Goal: Communication & Community: Answer question/provide support

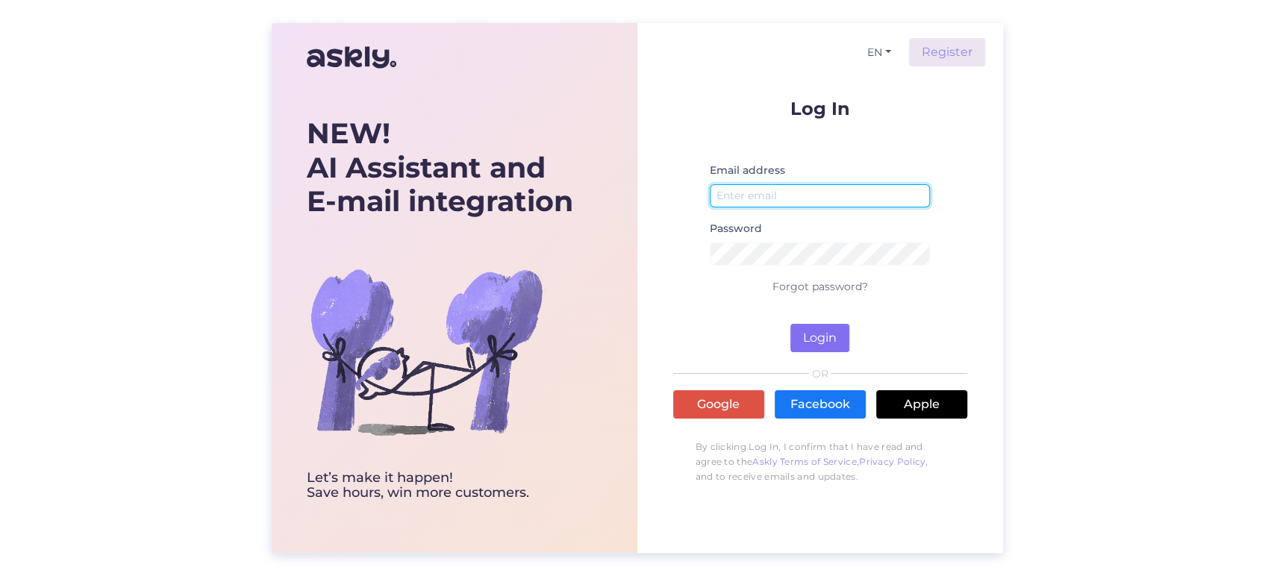
type input "[EMAIL_ADDRESS][DOMAIN_NAME]"
click at [825, 326] on button "Login" at bounding box center [820, 338] width 59 height 28
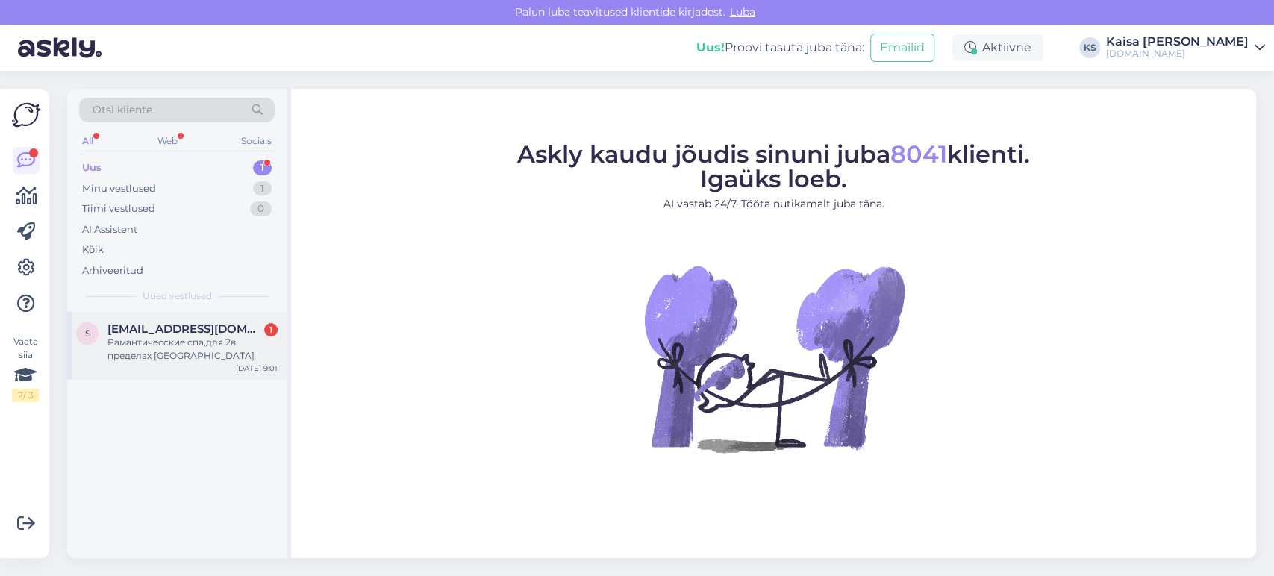
click at [214, 334] on span "[EMAIL_ADDRESS][DOMAIN_NAME]" at bounding box center [185, 329] width 155 height 13
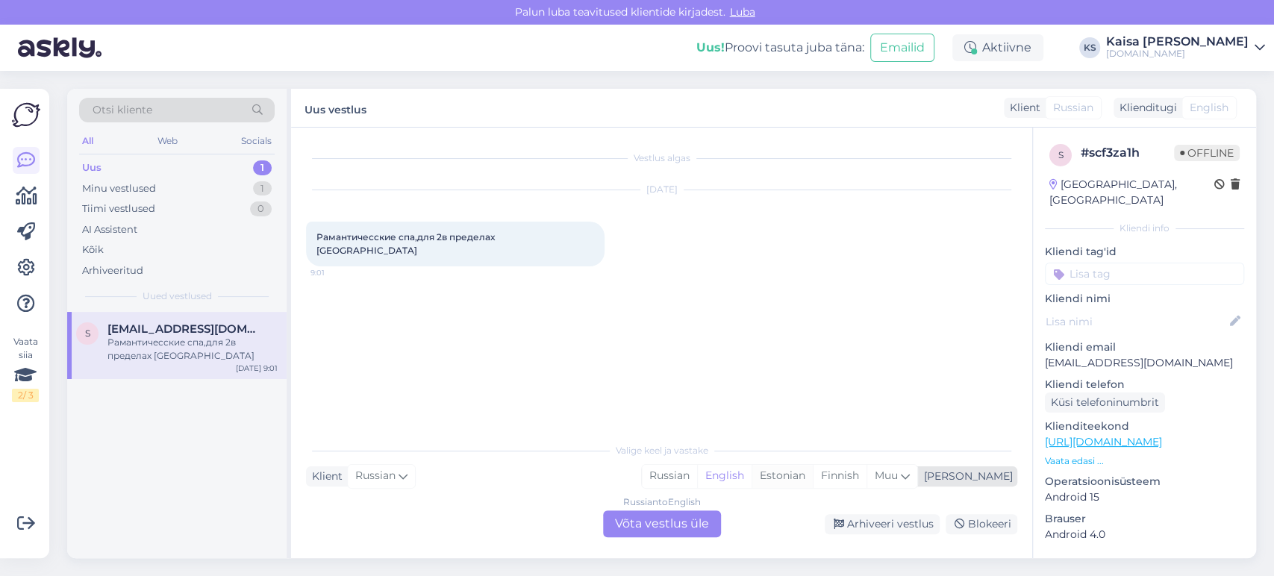
click at [813, 481] on div "Estonian" at bounding box center [782, 476] width 61 height 22
click at [699, 514] on div "Russian to Estonian Võta vestlus üle" at bounding box center [662, 524] width 118 height 27
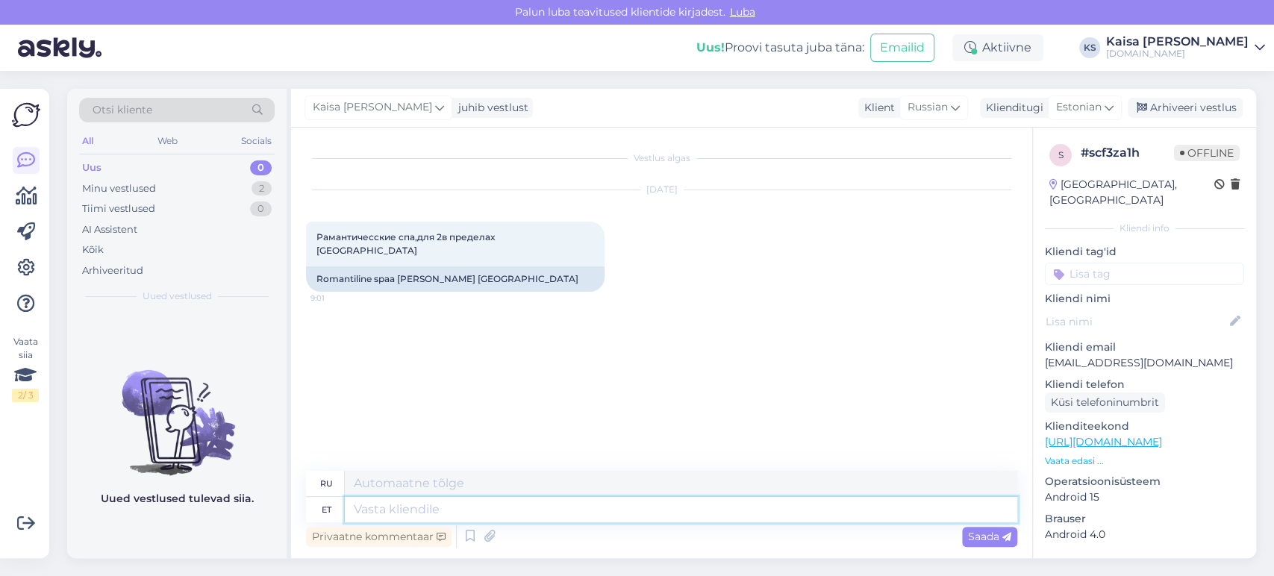
click at [579, 504] on textarea at bounding box center [681, 509] width 673 height 25
type textarea "Tere,"
type textarea "Привет,"
type textarea "Tere, saadavalolevad p"
type textarea "Привет, доступно"
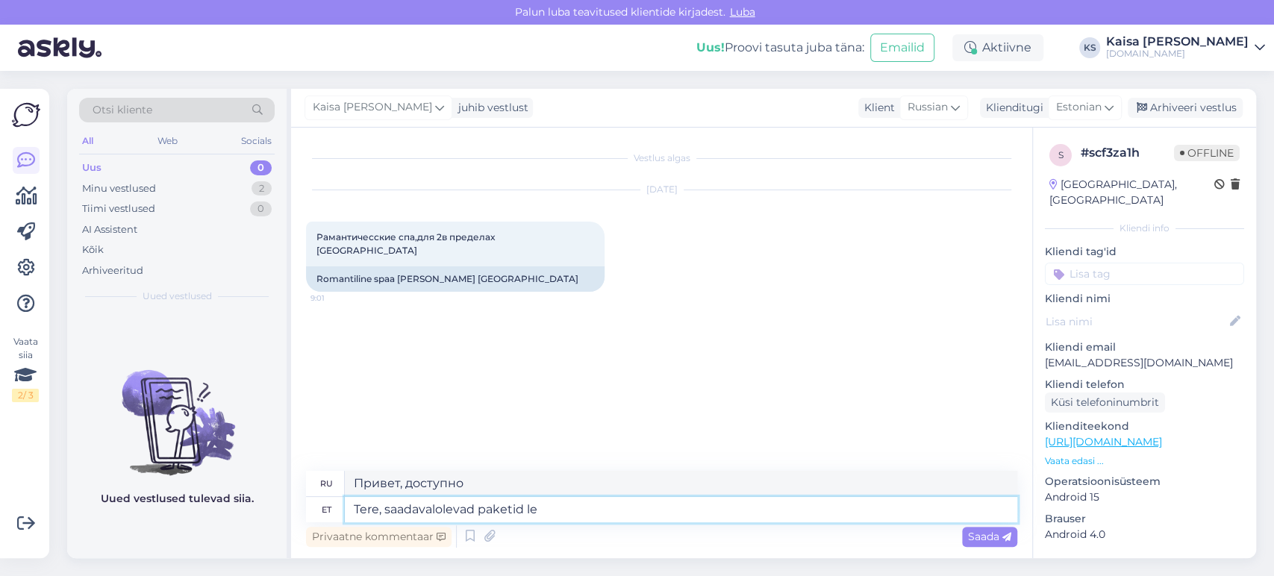
type textarea "Tere, saadavalolevad paketid lei"
type textarea "Здравствуйте, доступные пакеты"
type textarea "Tere, saadavalolevad paketid leiate si"
type textarea "Здравствуйте, вы можете найти доступные пакеты"
type textarea "Tere, saadavalolevad paketid leiate siit:"
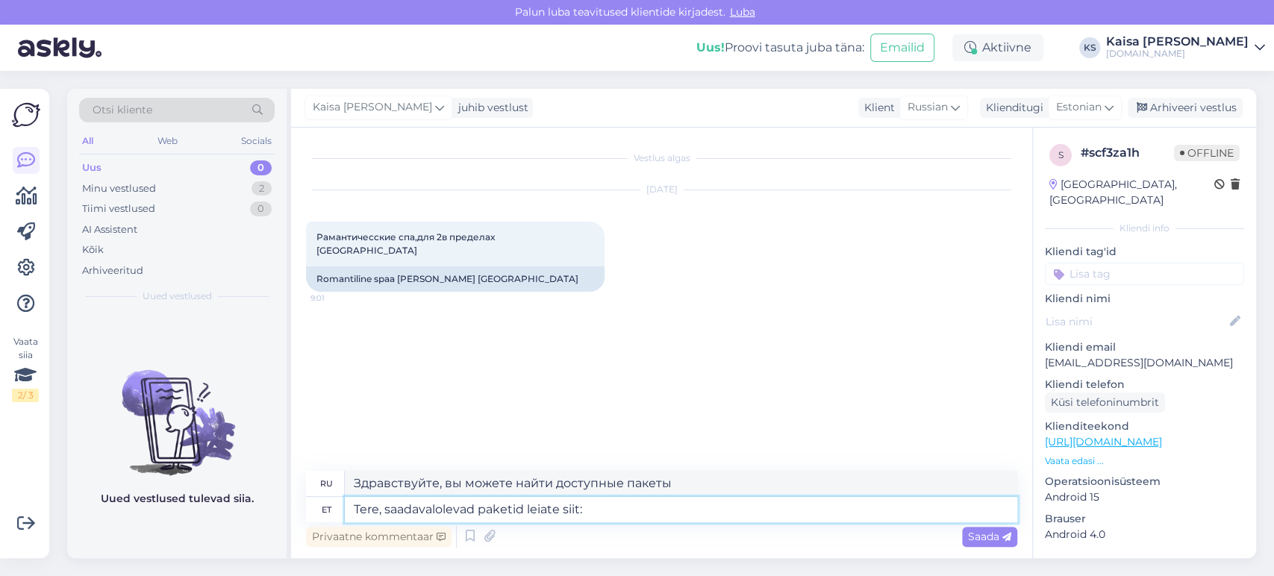
type textarea "Здравствуйте, доступные пакеты вы можете найти здесь:"
paste textarea "[URL][DOMAIN_NAME][DATE][DATE][GEOGRAPHIC_DATA]"
type textarea "Tere, saadavalolevad paketid leiate siit: [URL][DOMAIN_NAME][DATE][DATE][GEOGRA…"
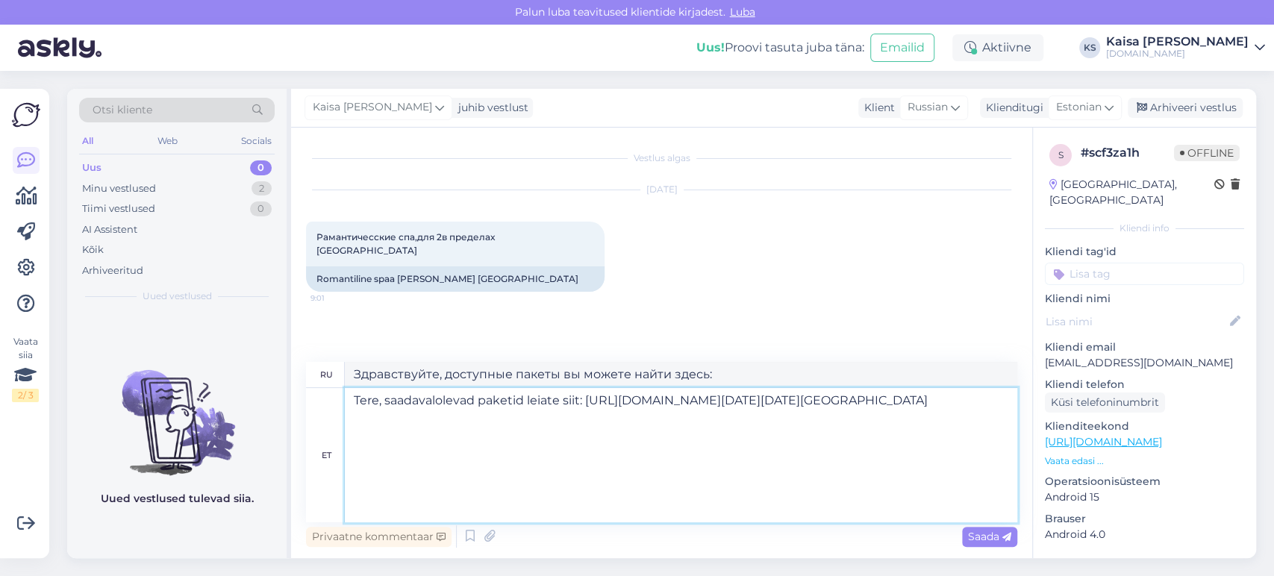
scroll to position [6, 0]
type textarea "Здравствуйте, доступные пакеты можно найти здесь: [URL][DOMAIN_NAME][DATE][DATE…"
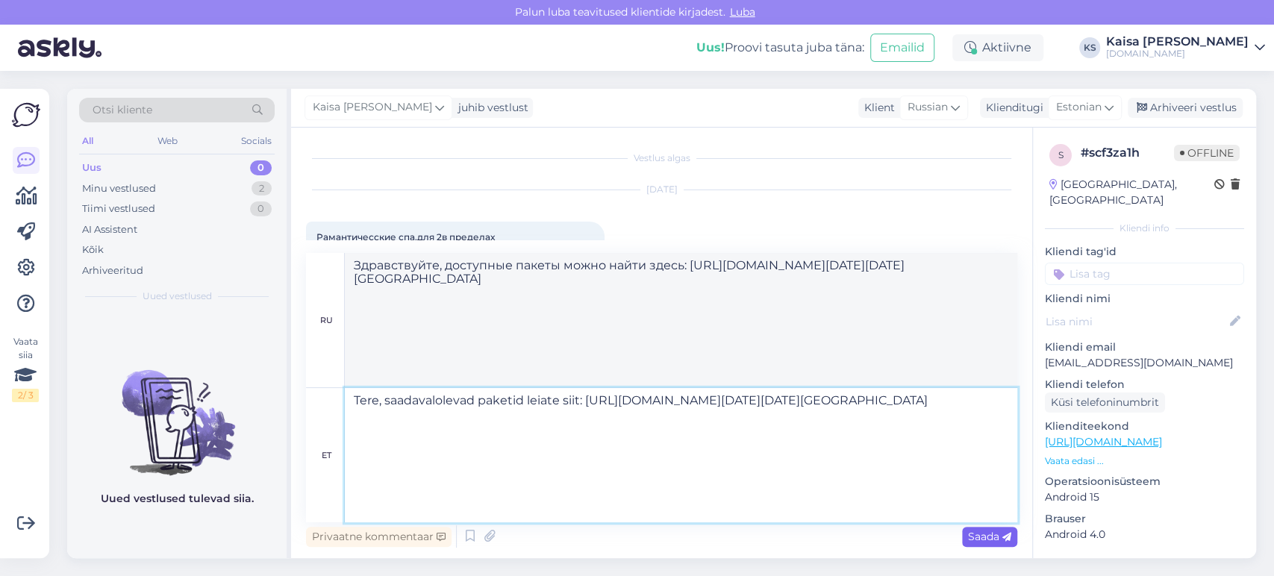
type textarea "Tere, saadavalolevad paketid leiate siit: [URL][DOMAIN_NAME][DATE][DATE][GEOGRA…"
click at [965, 531] on div "Saada" at bounding box center [989, 537] width 55 height 20
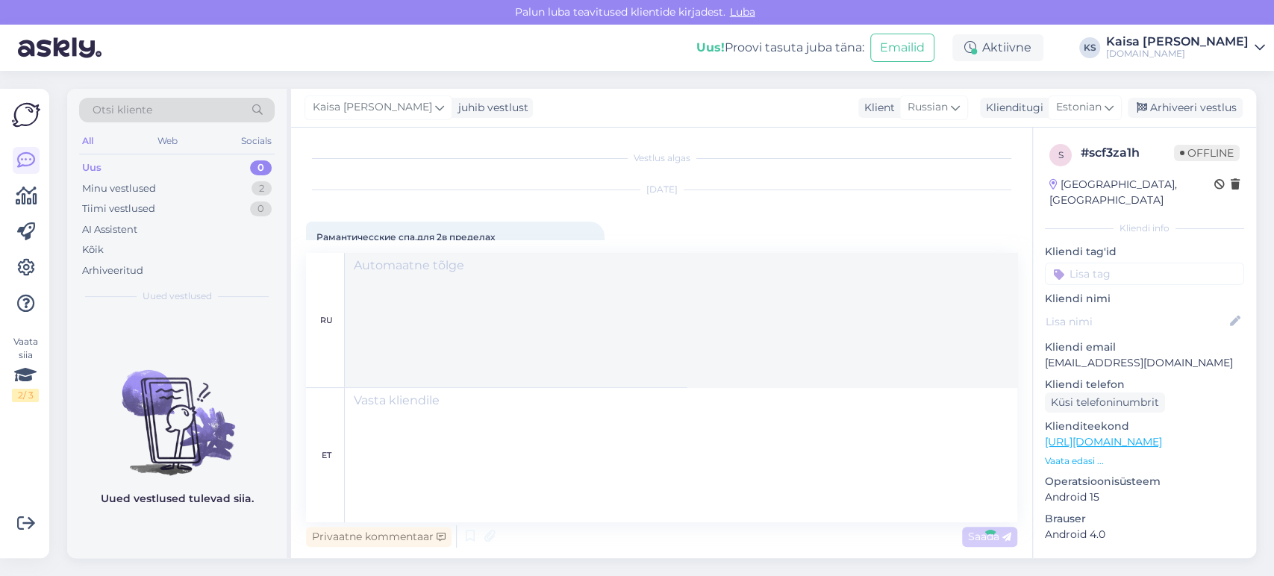
scroll to position [0, 0]
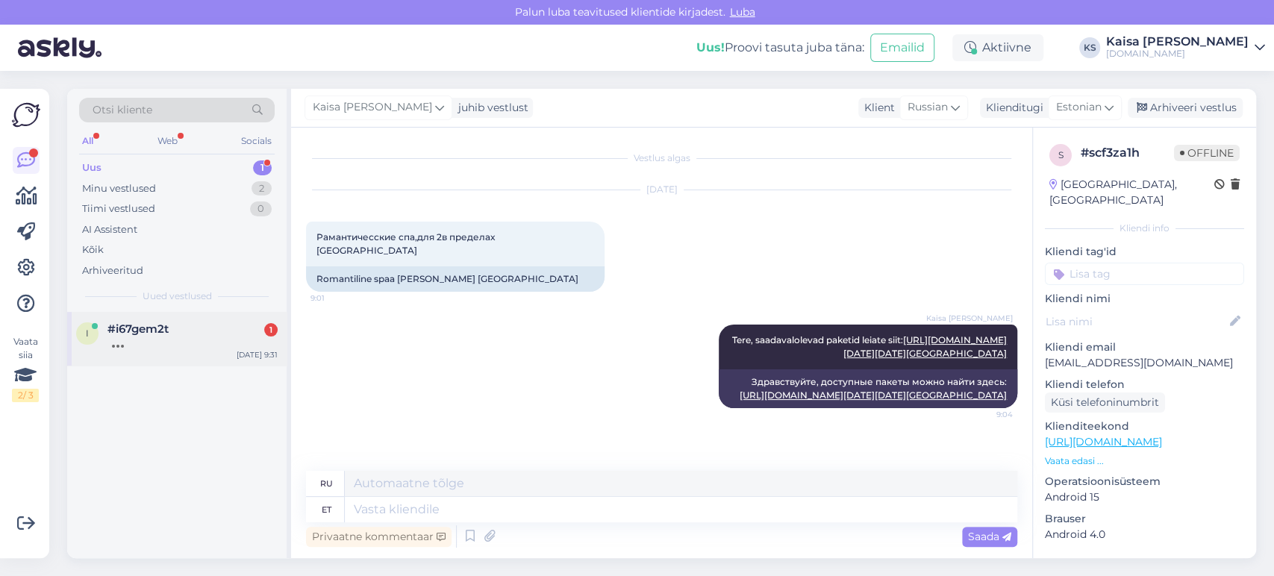
click at [239, 333] on div "#i67gem2t 1" at bounding box center [193, 329] width 170 height 13
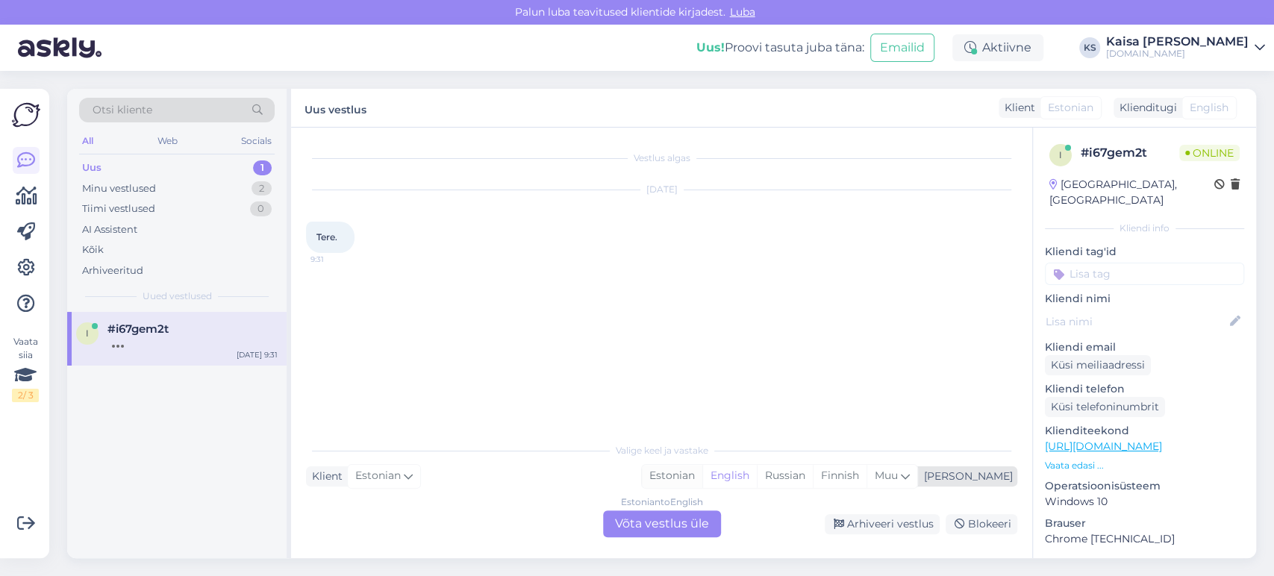
click at [703, 485] on div "Estonian" at bounding box center [672, 476] width 60 height 22
click at [692, 524] on div "Estonian to Estonian Võta vestlus üle" at bounding box center [662, 524] width 118 height 27
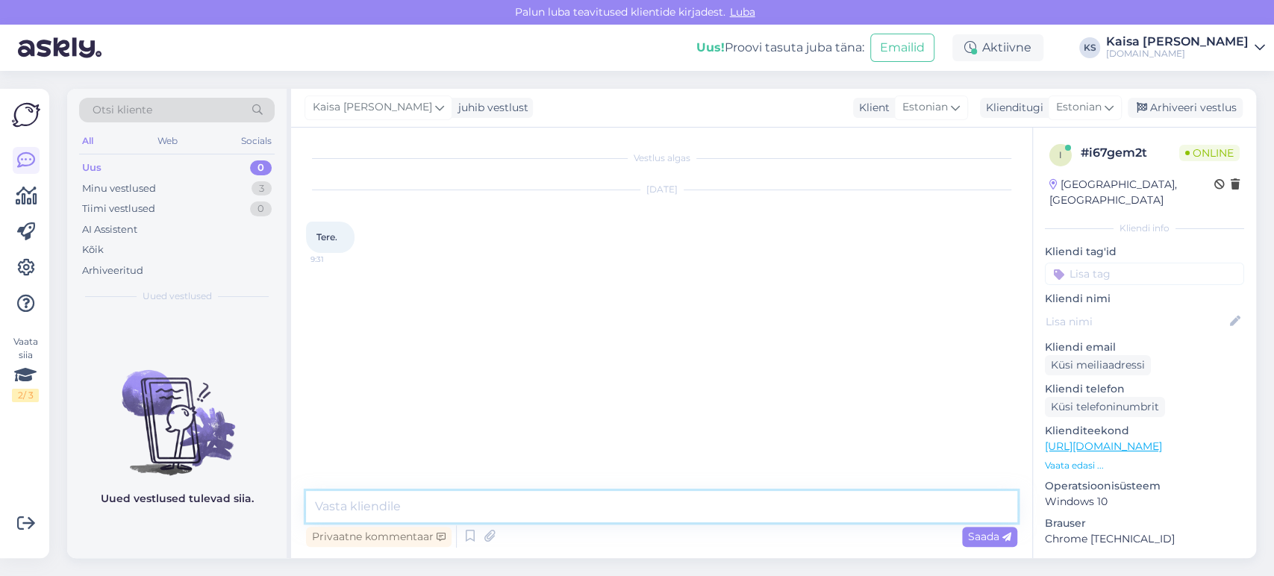
click at [692, 508] on textarea at bounding box center [661, 506] width 711 height 31
type textarea "Tere"
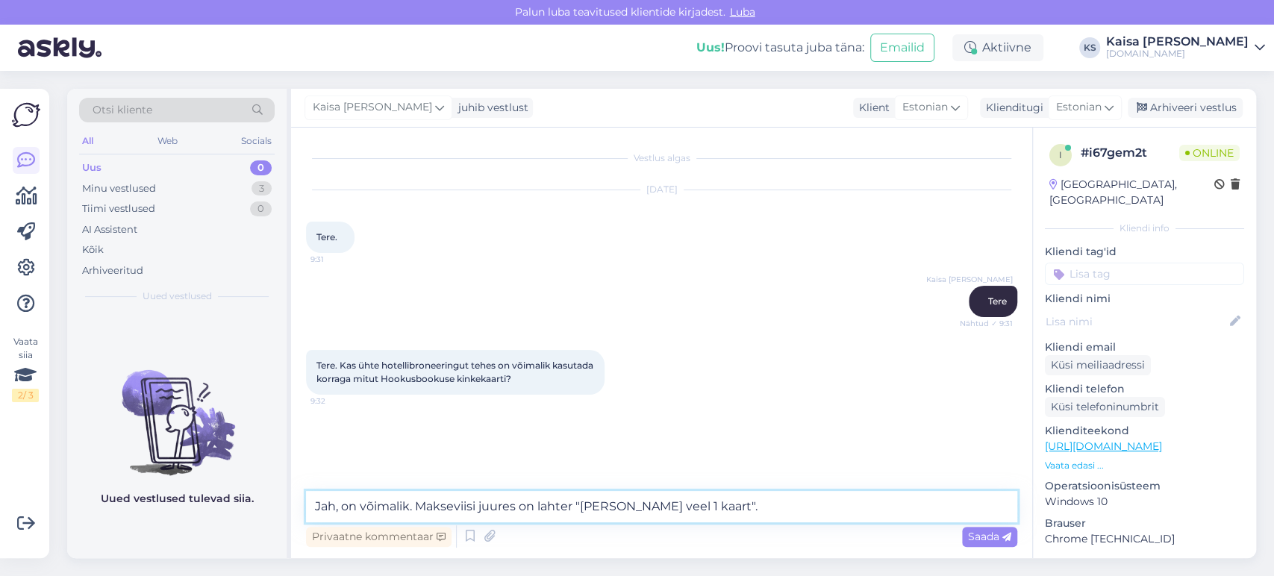
type textarea "Jah, on võimalik. Makseviisi juures on lahter "[PERSON_NAME] veel 1 kaart"."
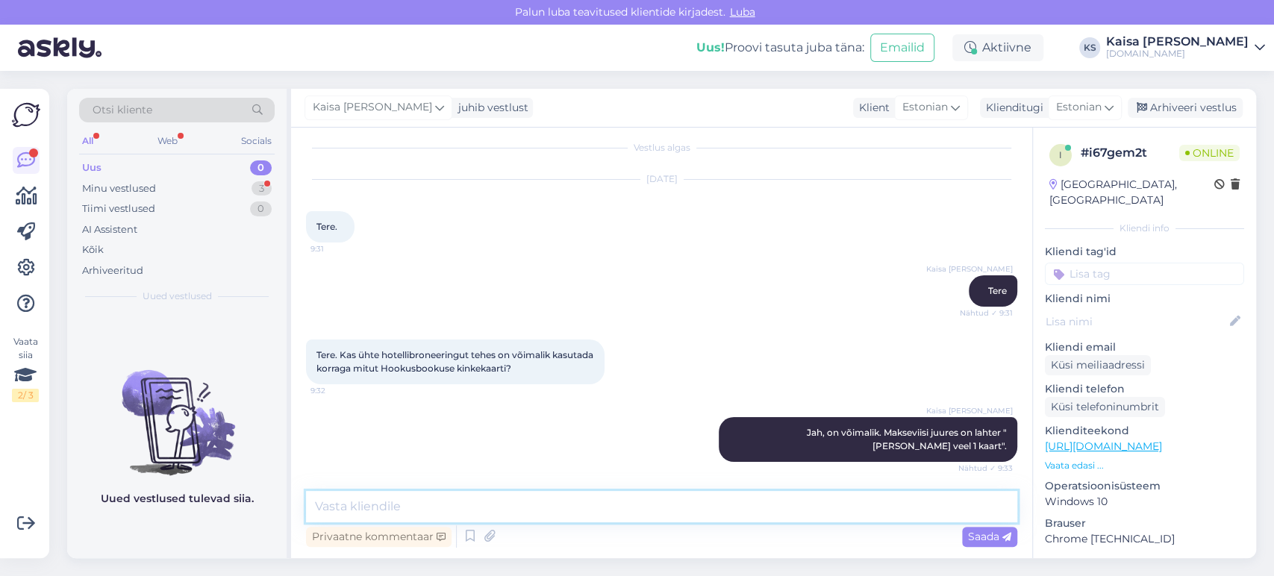
scroll to position [75, 0]
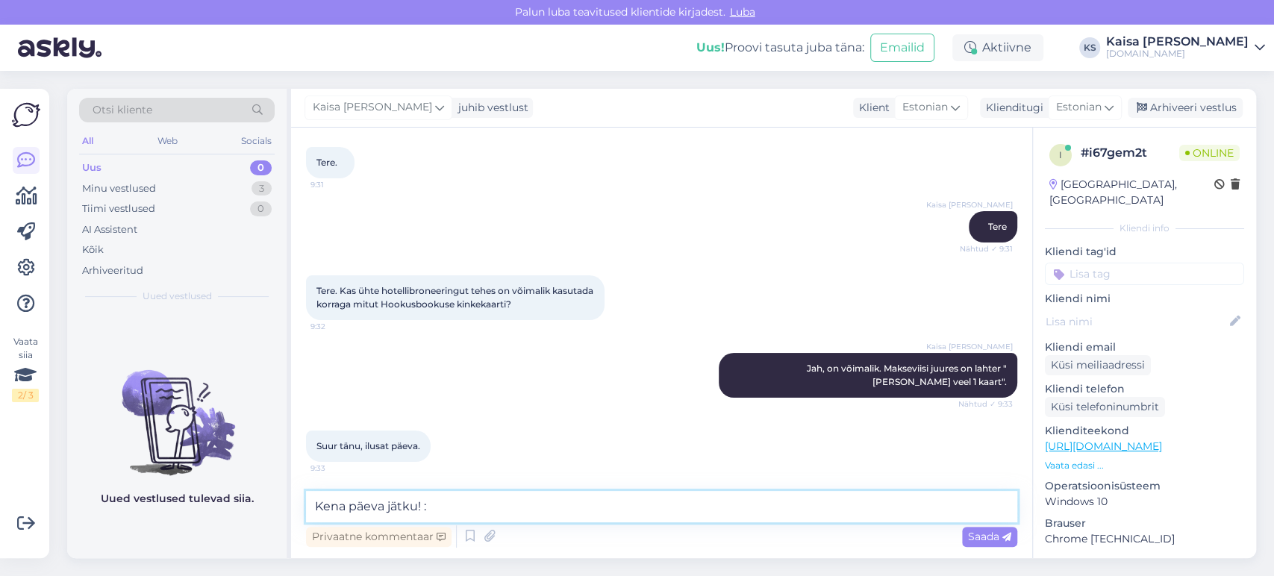
type textarea "Kena päeva jätku! :)"
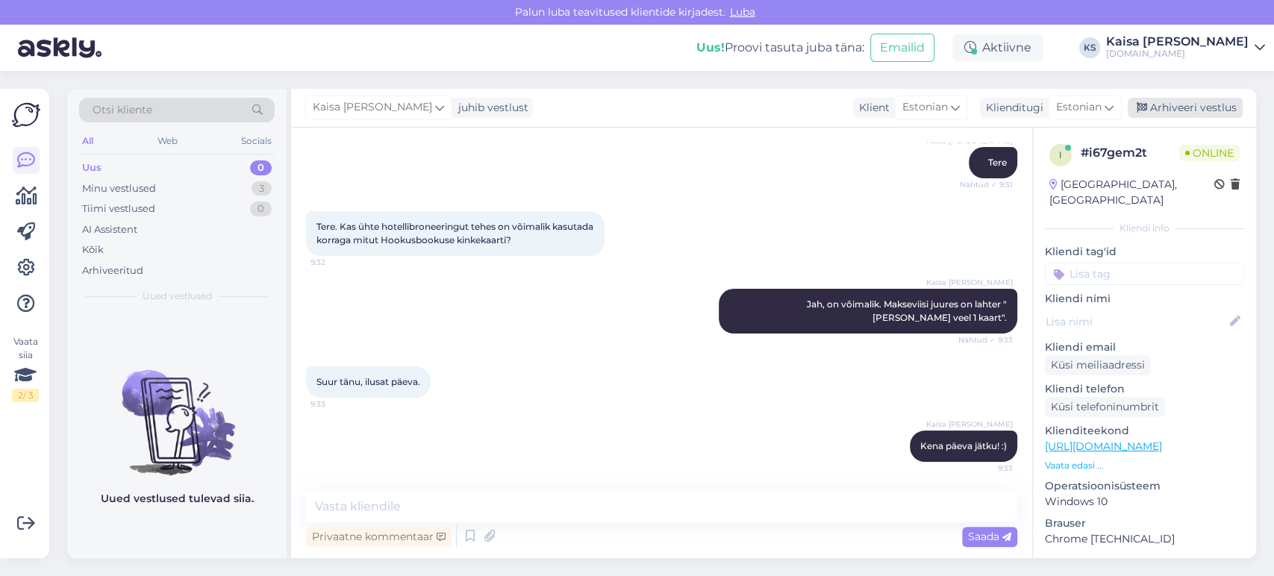
click at [1204, 112] on div "Arhiveeri vestlus" at bounding box center [1185, 108] width 115 height 20
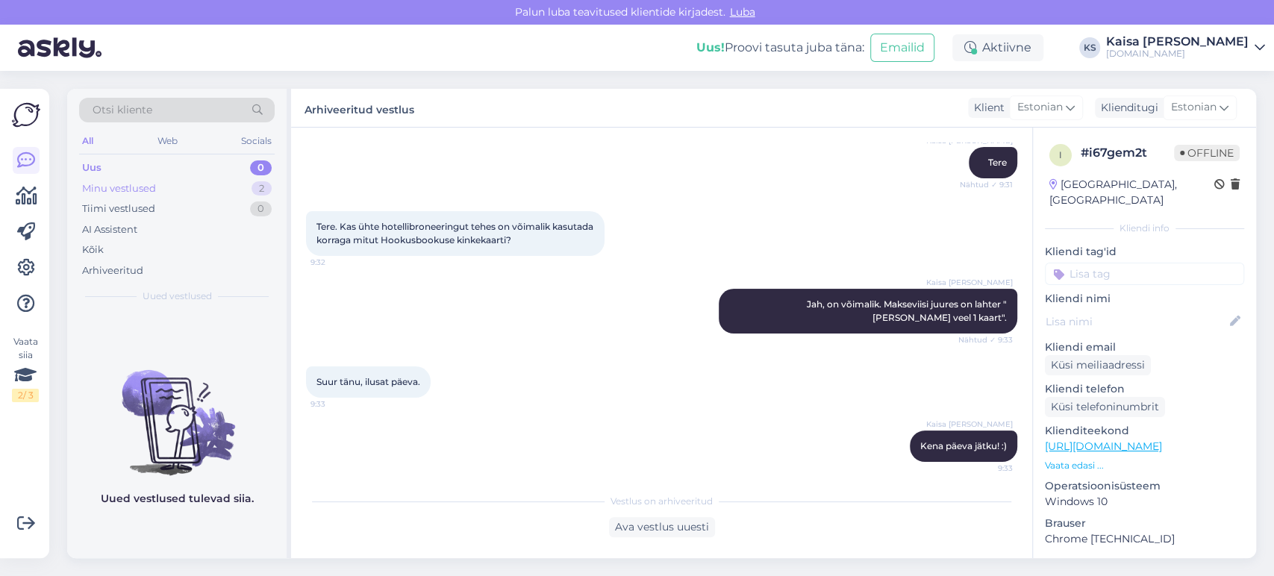
click at [245, 184] on div "Minu vestlused 2" at bounding box center [177, 188] width 196 height 21
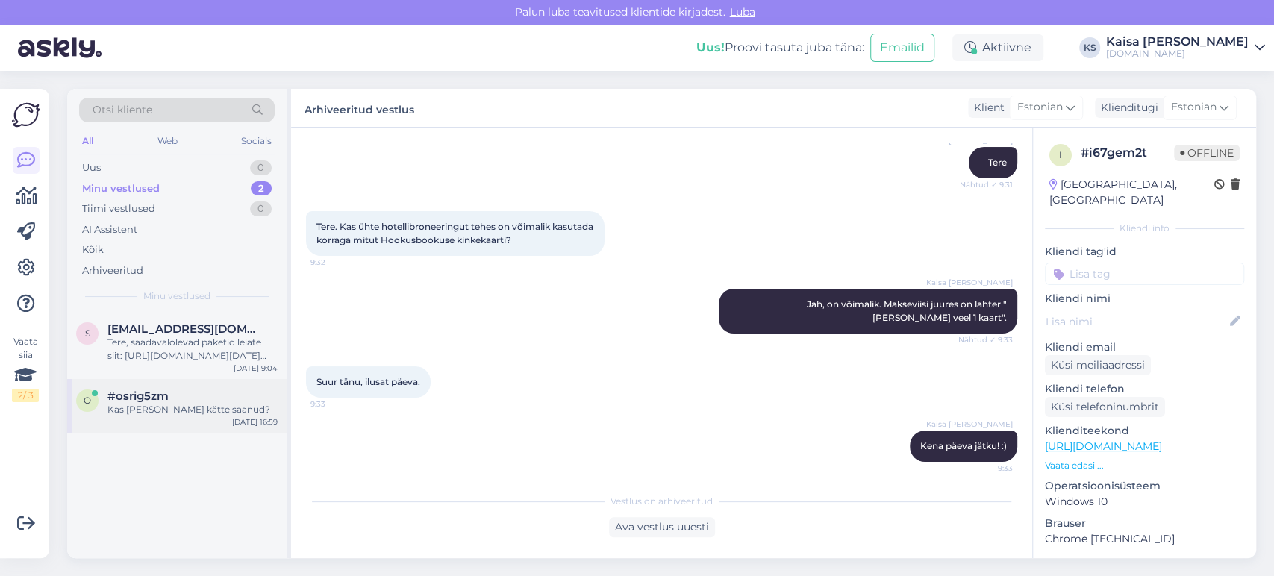
click at [148, 413] on div "Kas [PERSON_NAME] kätte saanud?" at bounding box center [193, 409] width 170 height 13
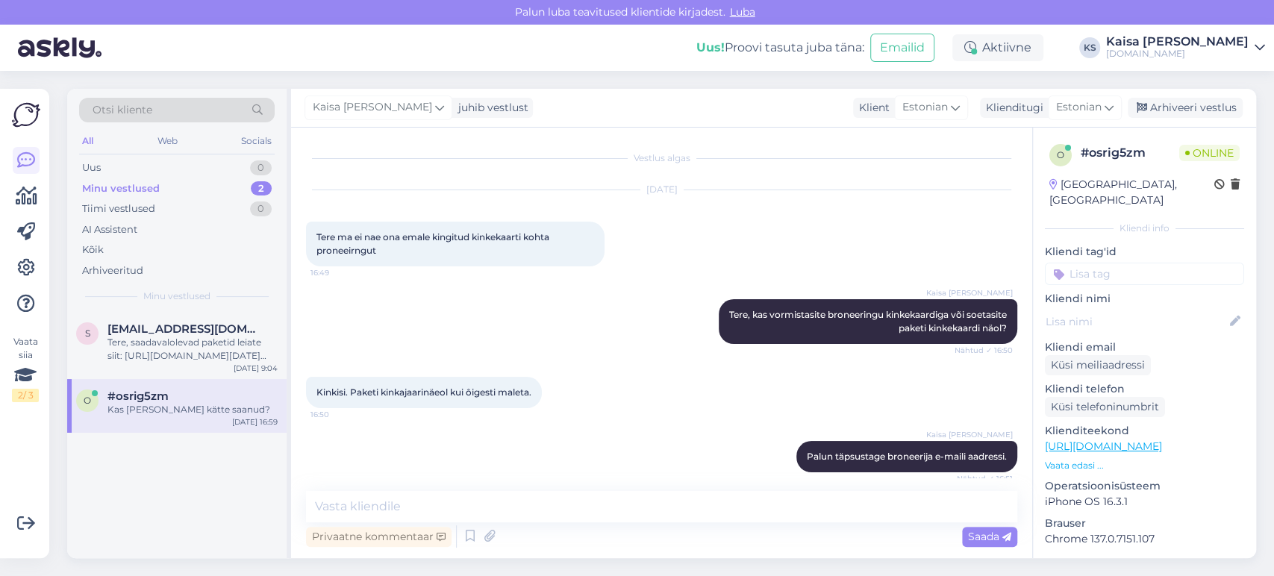
scroll to position [345, 0]
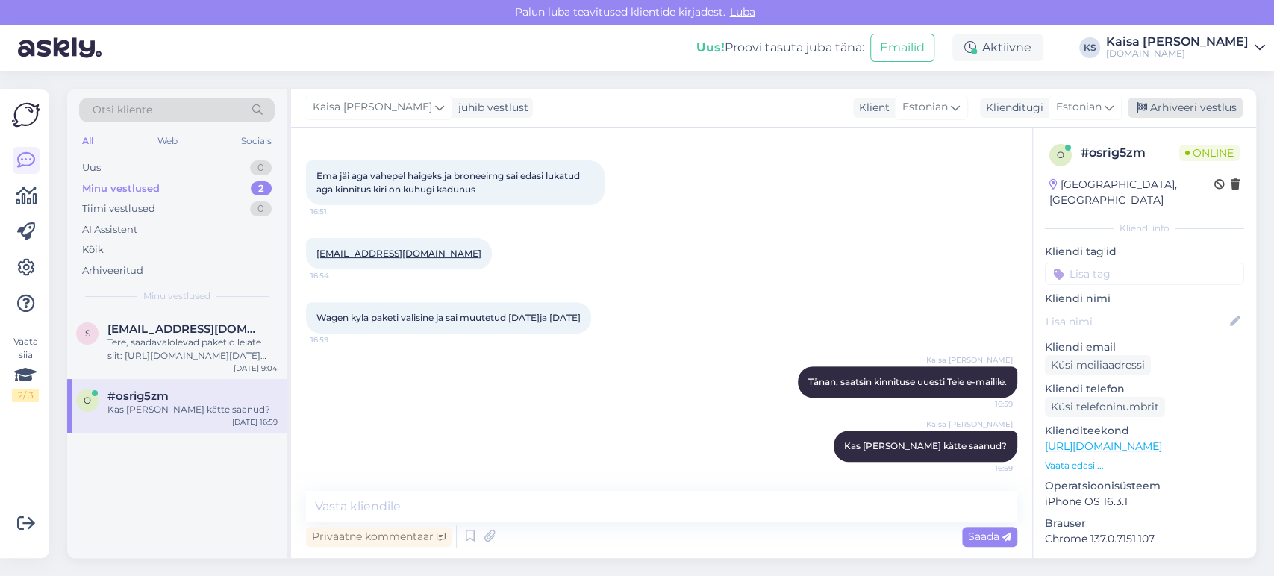
click at [1174, 111] on div "Arhiveeri vestlus" at bounding box center [1185, 108] width 115 height 20
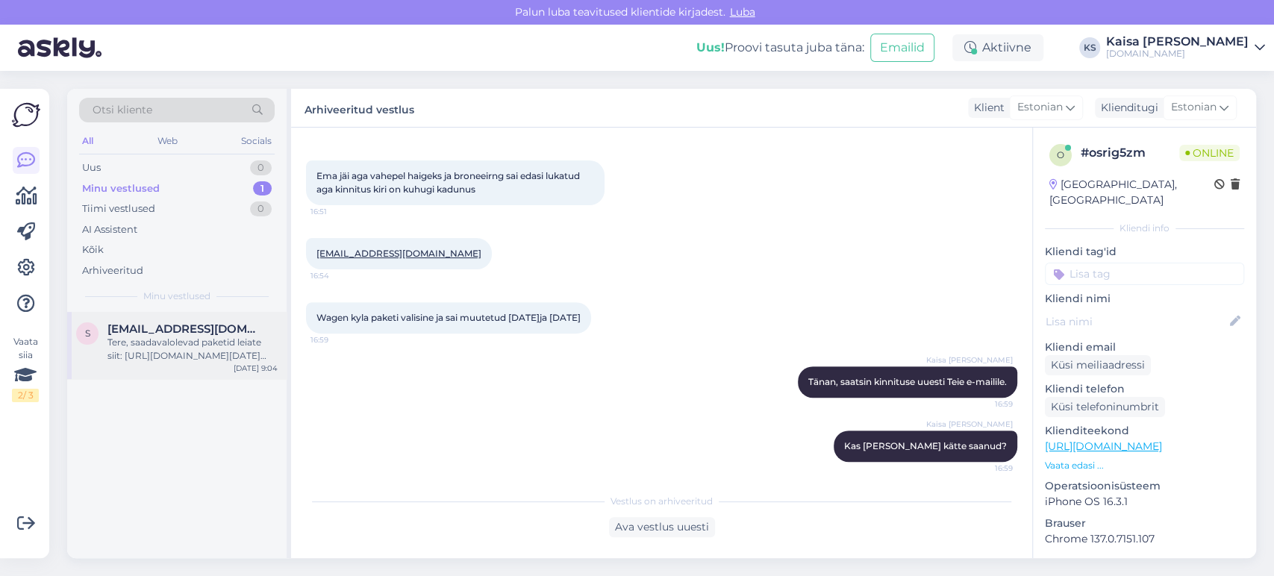
click at [174, 358] on div "Tere, saadavalolevad paketid leiate siit: [URL][DOMAIN_NAME][DATE][DATE][GEOGRA…" at bounding box center [193, 349] width 170 height 27
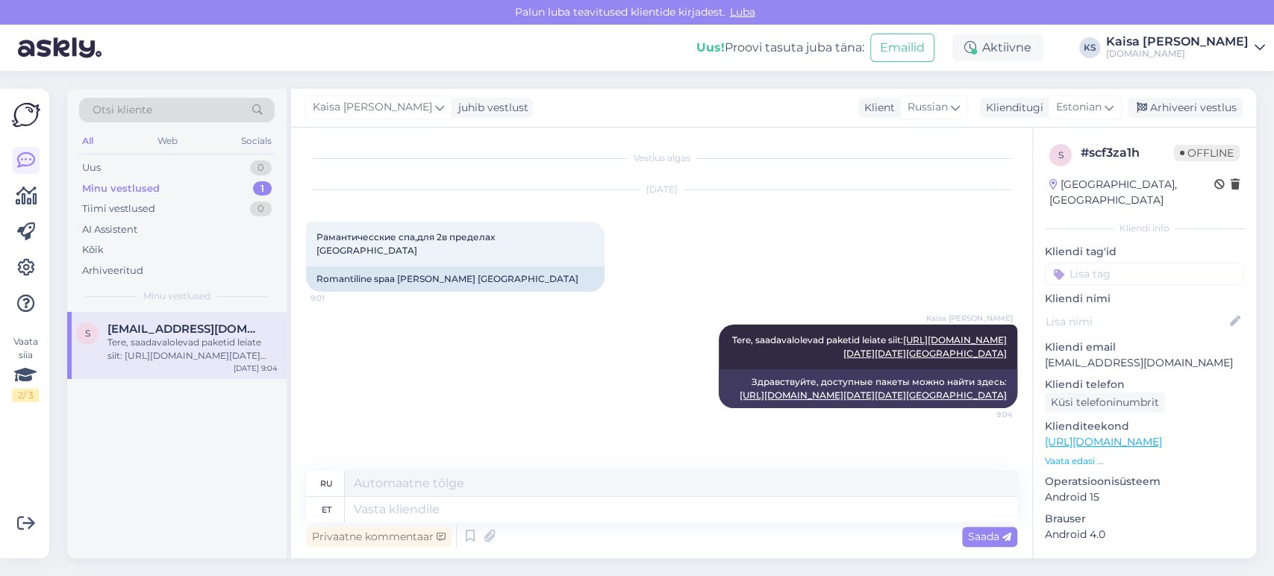
scroll to position [383, 0]
click at [240, 166] on div "Uus 1" at bounding box center [177, 168] width 196 height 21
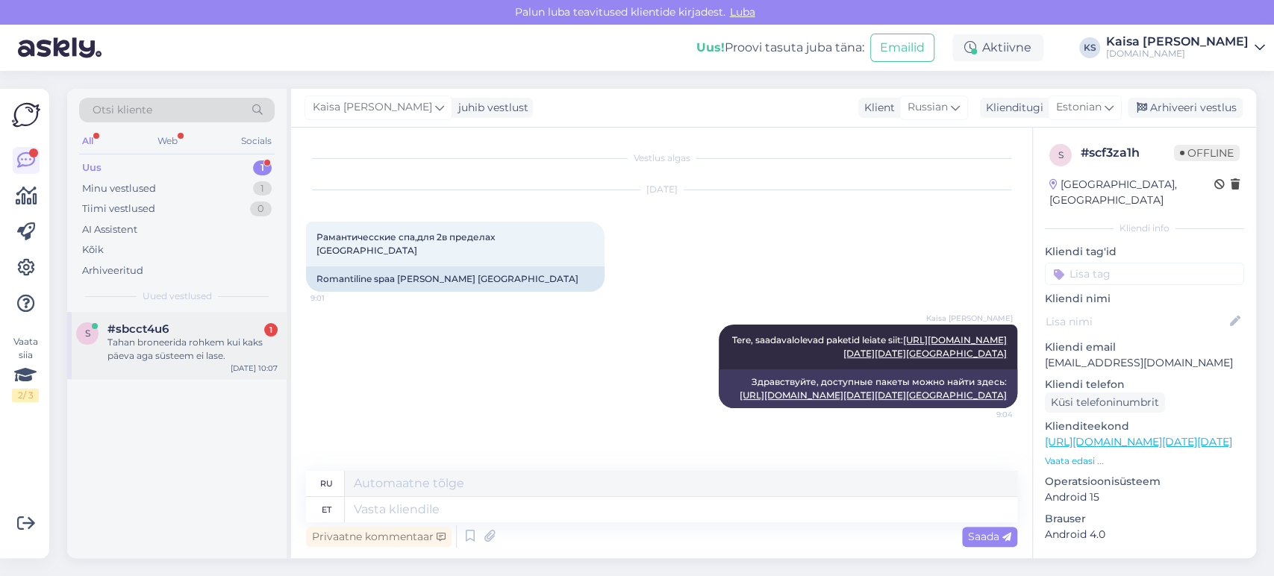
click at [200, 358] on div "Tahan broneerida rohkem kui kaks päeva aga süsteem ei lase." at bounding box center [193, 349] width 170 height 27
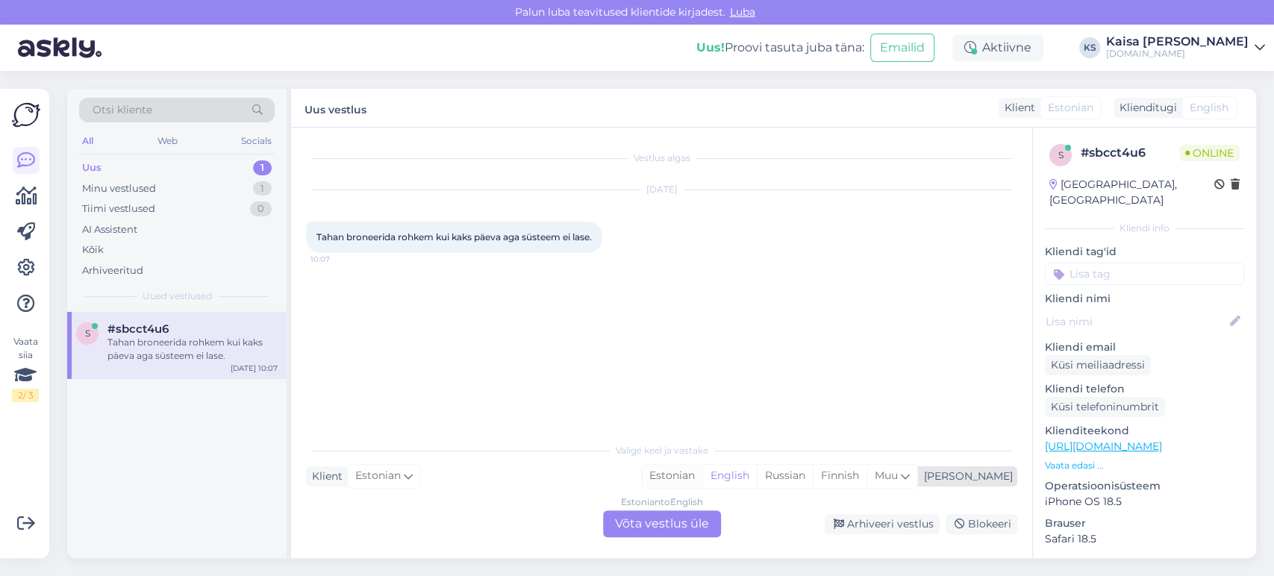
click at [703, 479] on div "Estonian" at bounding box center [672, 476] width 60 height 22
click at [703, 521] on div "Estonian to Estonian Võta vestlus üle" at bounding box center [662, 524] width 118 height 27
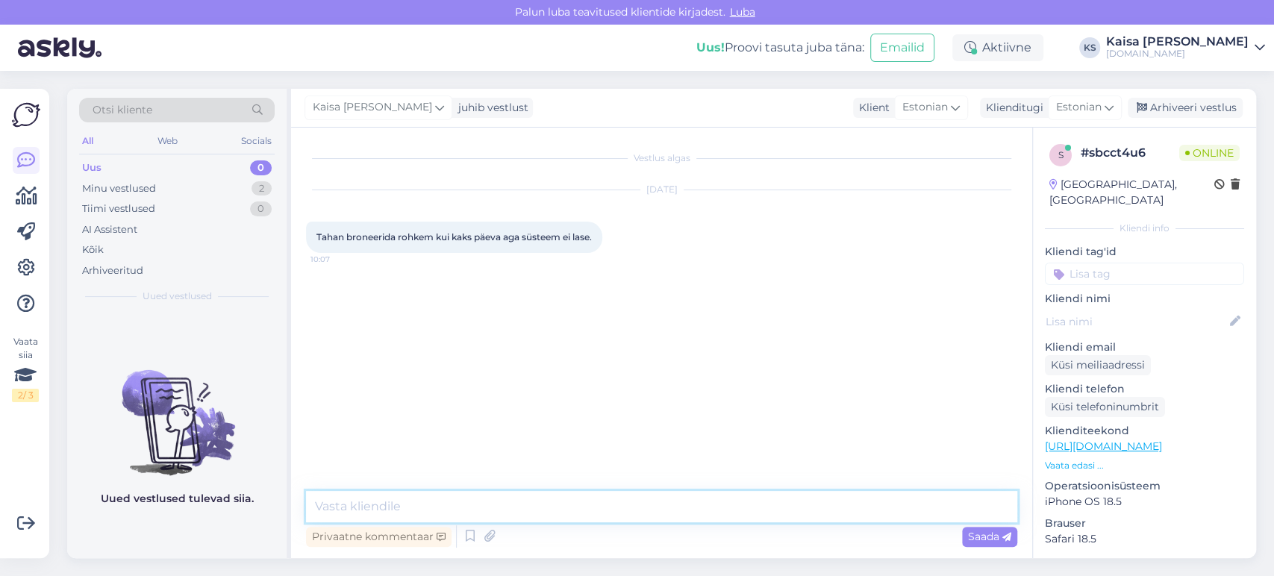
click at [709, 518] on textarea at bounding box center [661, 506] width 711 height 31
type textarea "Tere, mis kuupäevadeks on soov ning mis hotellist olete huvitatud?"
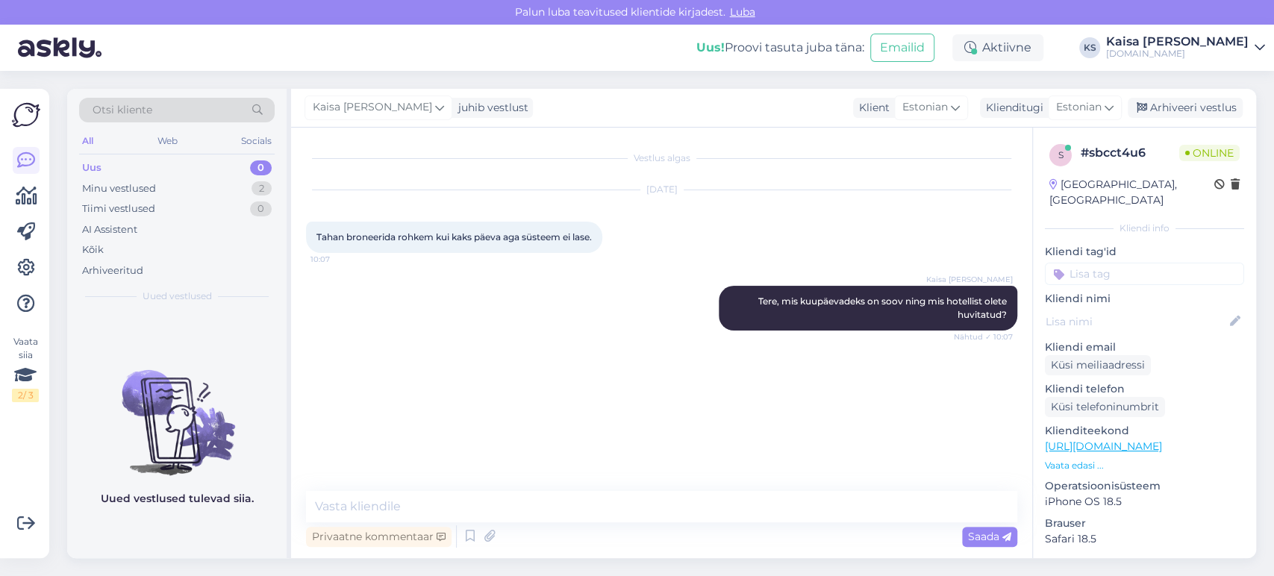
click at [677, 331] on div "Kaisa [PERSON_NAME] Tere, mis kuupäevadeks on soov ning mis hotellist olete huv…" at bounding box center [661, 309] width 711 height 78
click at [1068, 459] on p "Vaata edasi ..." at bounding box center [1144, 465] width 199 height 13
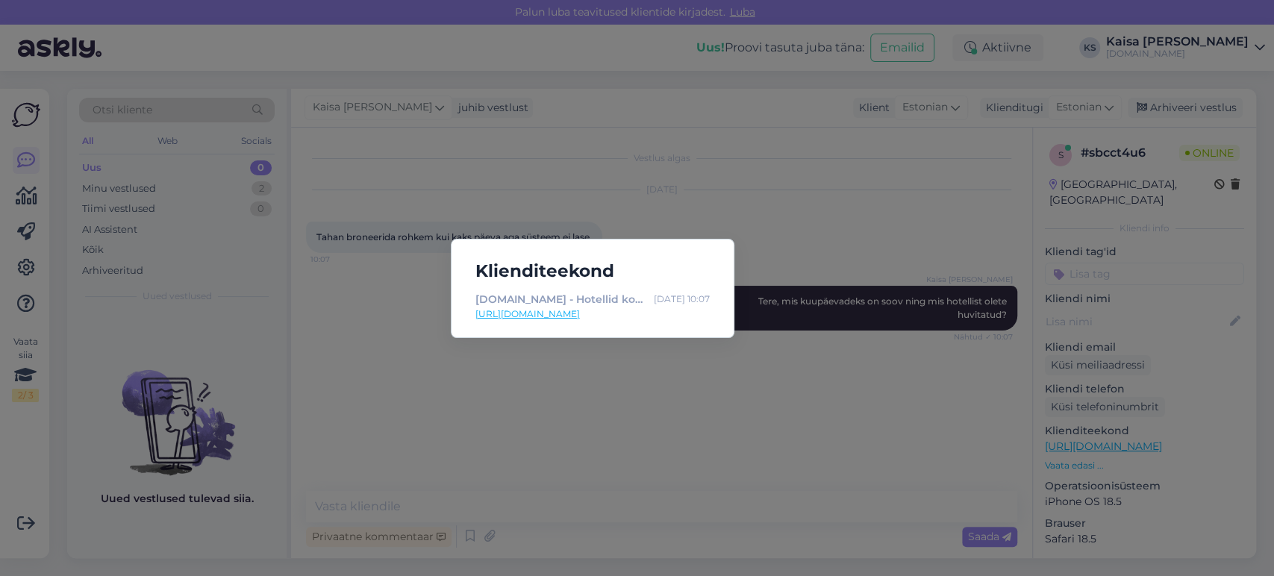
click at [851, 412] on div "Klienditeekond [DOMAIN_NAME] - Hotellid koos võluvate lisavõimalustega [DATE] 1…" at bounding box center [637, 288] width 1274 height 576
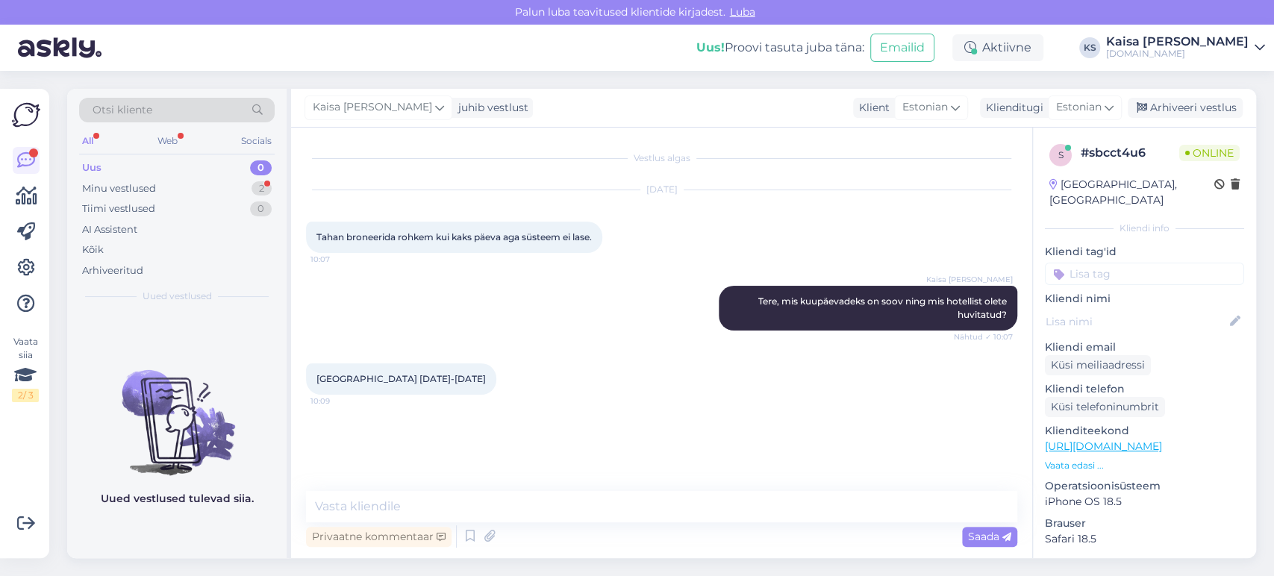
click at [1084, 459] on p "Vaata edasi ..." at bounding box center [1144, 465] width 199 height 13
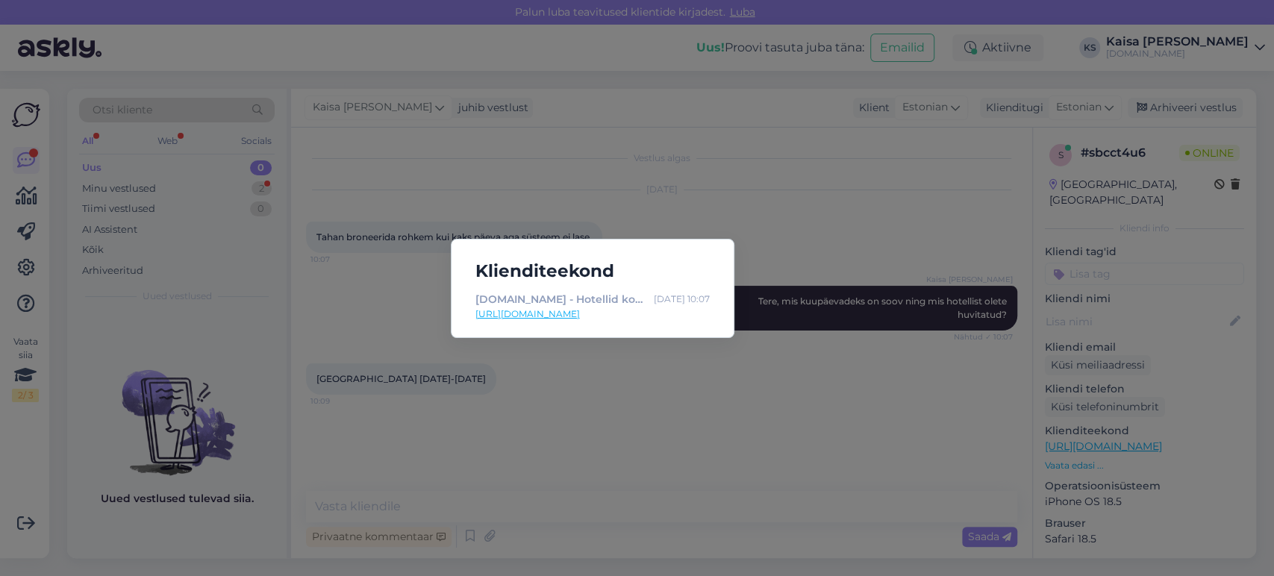
click at [579, 313] on link "[URL][DOMAIN_NAME]" at bounding box center [593, 314] width 234 height 13
click at [562, 503] on div "Klienditeekond [DOMAIN_NAME] - Hotellid koos võluvate lisavõimalustega [DATE] 1…" at bounding box center [637, 288] width 1274 height 576
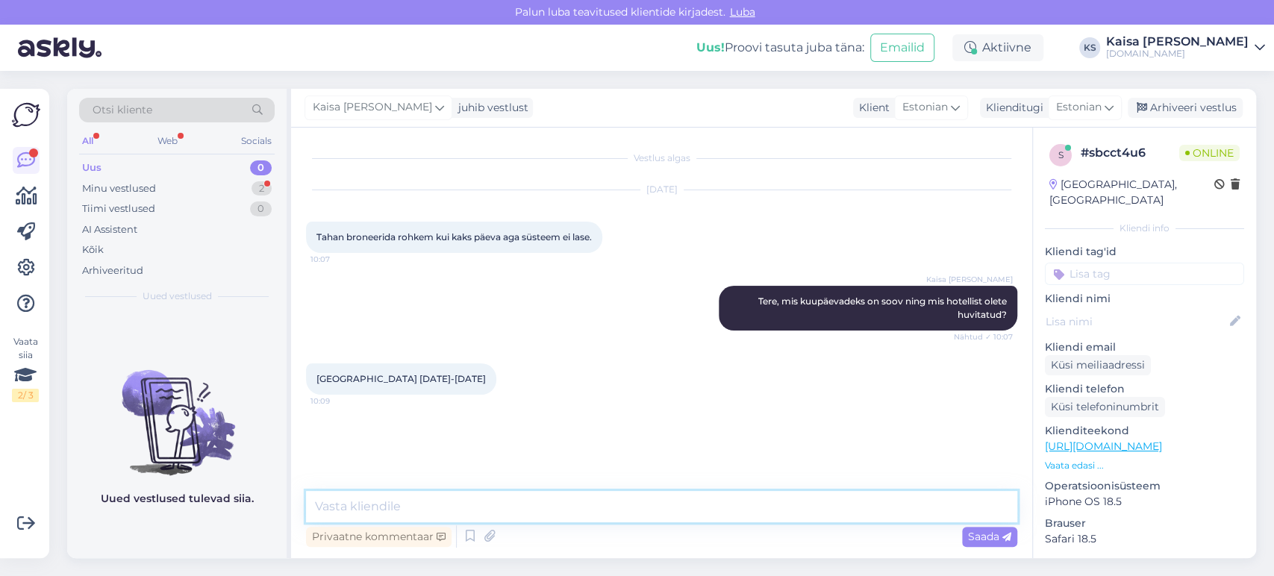
click at [562, 503] on textarea at bounding box center [661, 506] width 711 height 31
paste textarea "[URL][DOMAIN_NAME][DATE][DATE][GEOGRAPHIC_DATA]"
type textarea "Tänan, saadavalolevad paketid leiate siit: [URL][DOMAIN_NAME][DATE][DATE][GEOGR…"
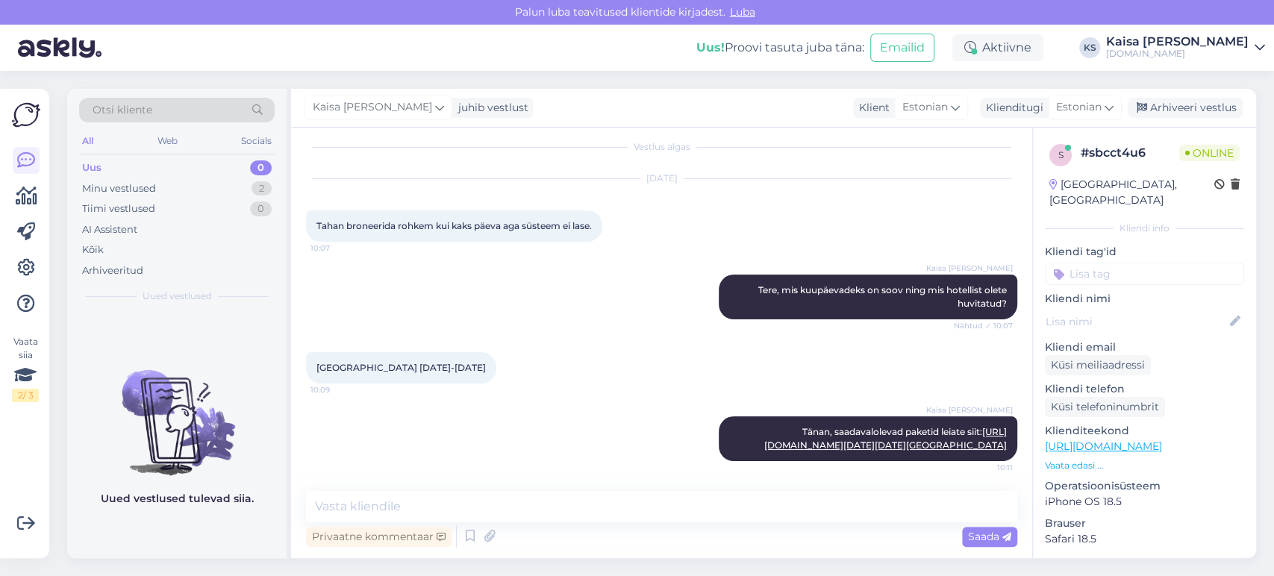
click at [561, 400] on div "[PERSON_NAME], saadavalolevad paketid leiate siit: [URL][DOMAIN_NAME][DATE][DAT…" at bounding box center [661, 439] width 711 height 78
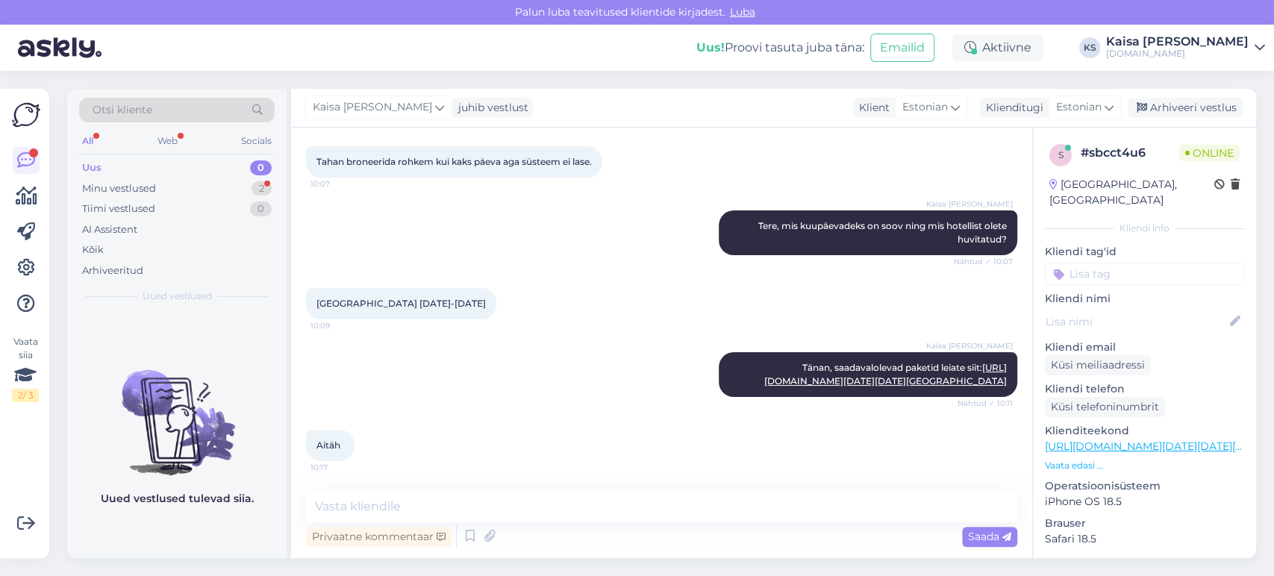
scroll to position [263, 0]
click at [524, 517] on textarea at bounding box center [661, 506] width 711 height 31
type textarea "Palun, kas saan veel abiks olla?"
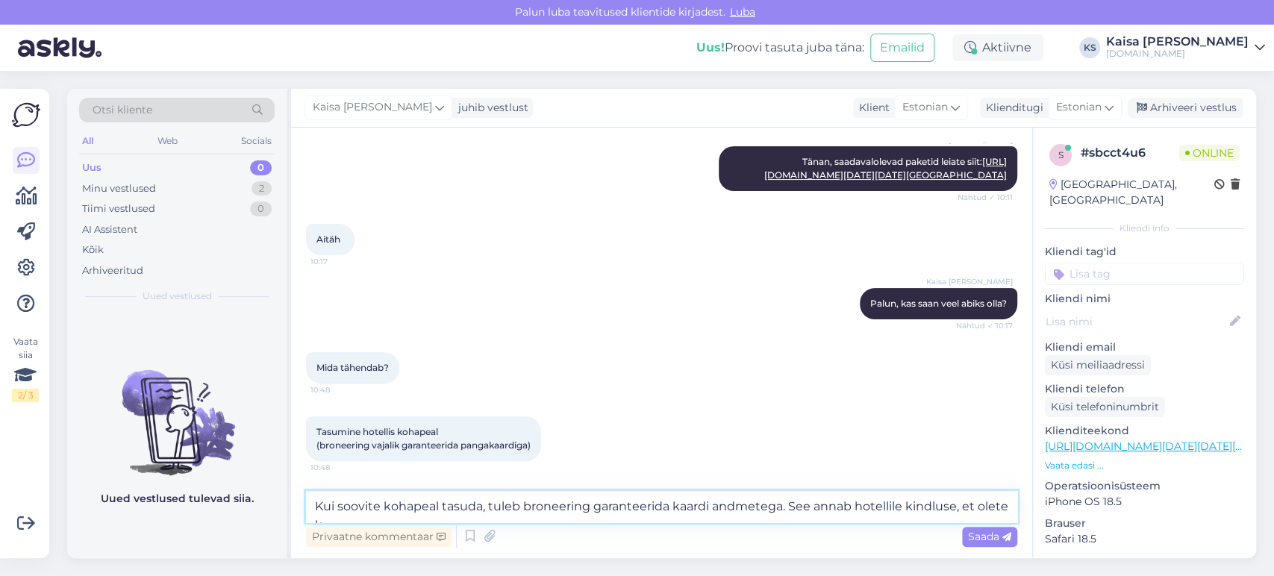
scroll to position [485, 0]
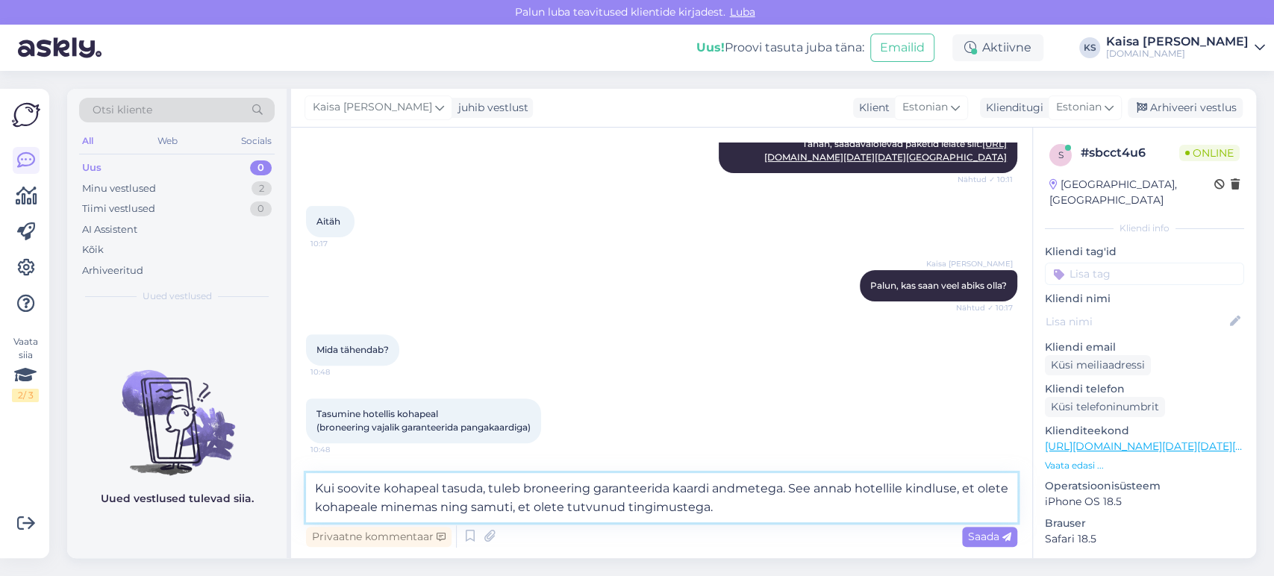
type textarea "Kui soovite kohapeal tasuda, tuleb broneering garanteerida kaardi andmetega. Se…"
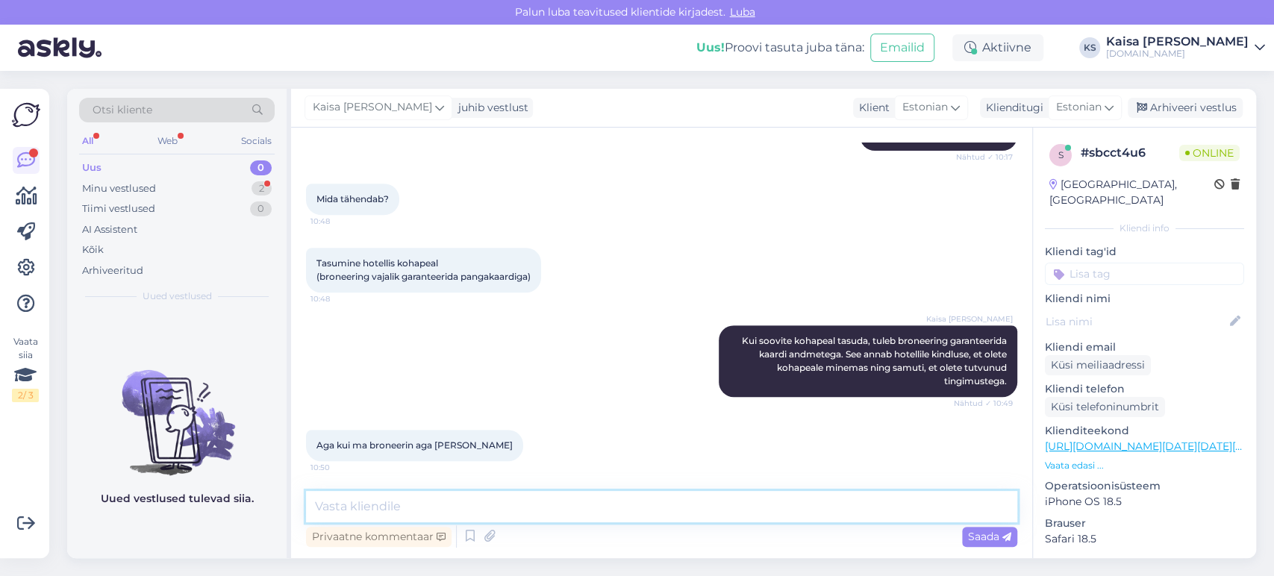
scroll to position [638, 0]
click at [558, 503] on textarea at bounding box center [661, 506] width 711 height 31
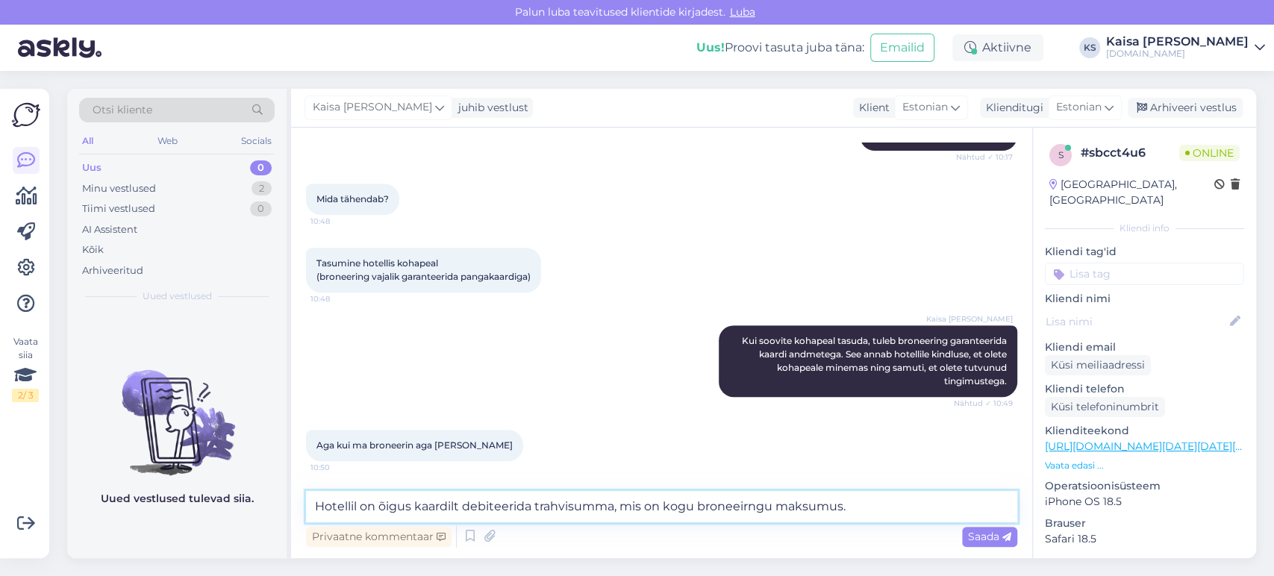
click at [750, 506] on textarea "Hotellil on õigus kaardilt debiteerida trahvisumma, mis on kogu broneeirngu mak…" at bounding box center [661, 506] width 711 height 31
click at [327, 509] on textarea "Hotellil on õigus kaardilt debiteerida trahvisumma, mis on kogu broneeringu mak…" at bounding box center [661, 506] width 711 height 31
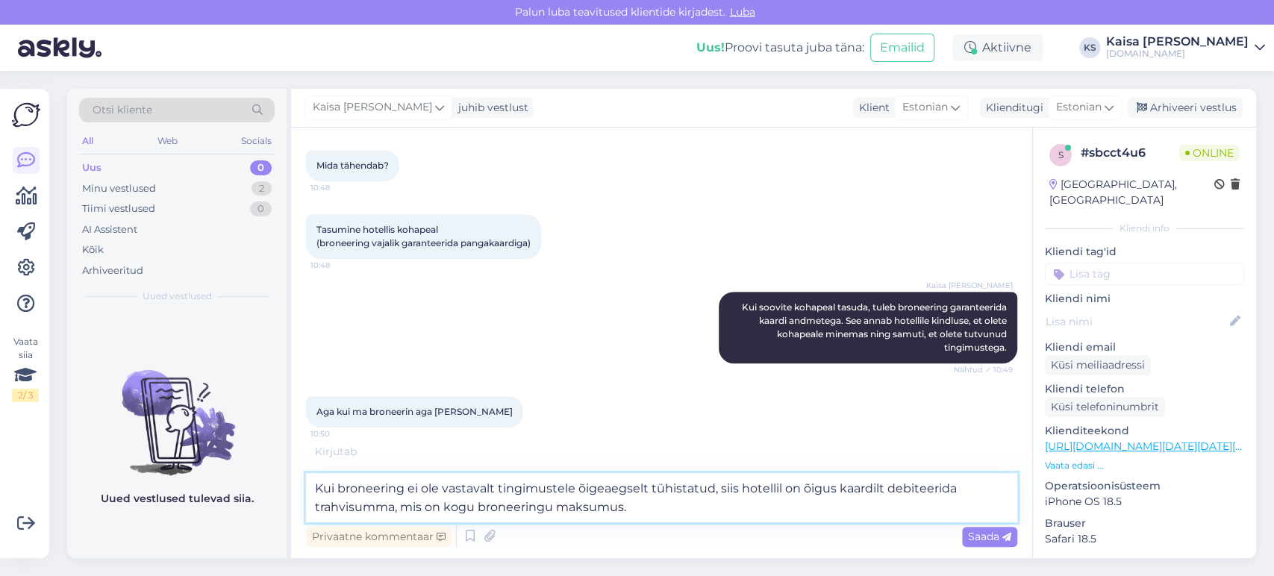
click at [709, 505] on textarea "Kui broneering ei ole vastavalt tingimustele õigeaegselt tühistatud, siis hotel…" at bounding box center [661, 497] width 711 height 49
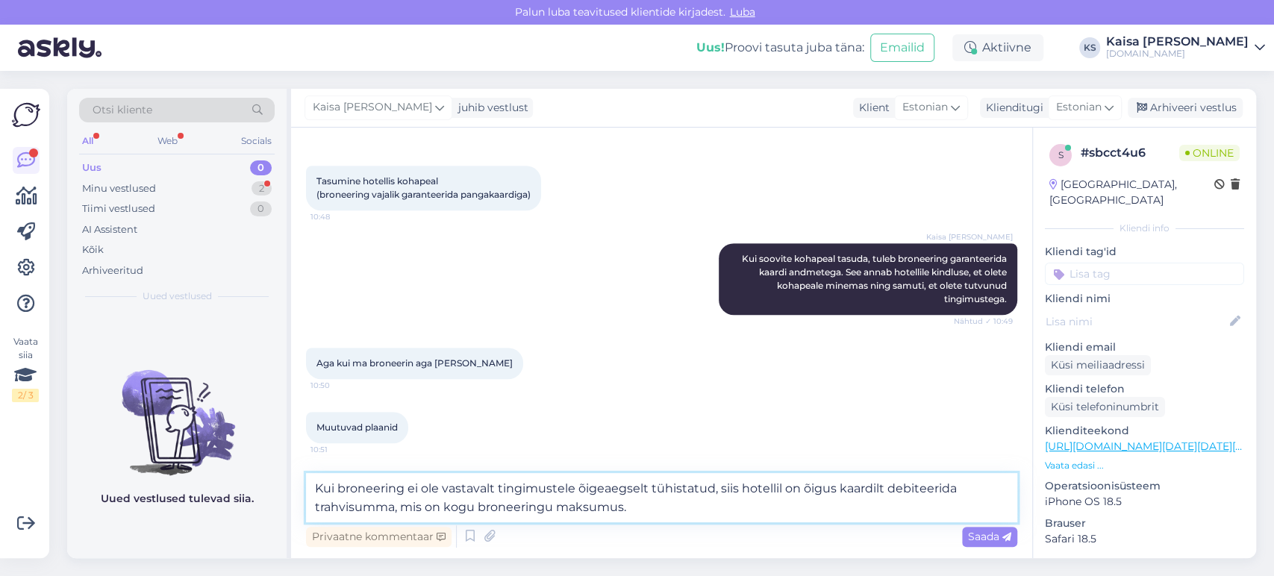
scroll to position [720, 0]
type textarea "Kui broneering ei ole vastavalt tingimustele õigeaegselt tühistatud, siis hotel…"
click at [979, 538] on span "Saada" at bounding box center [989, 536] width 43 height 13
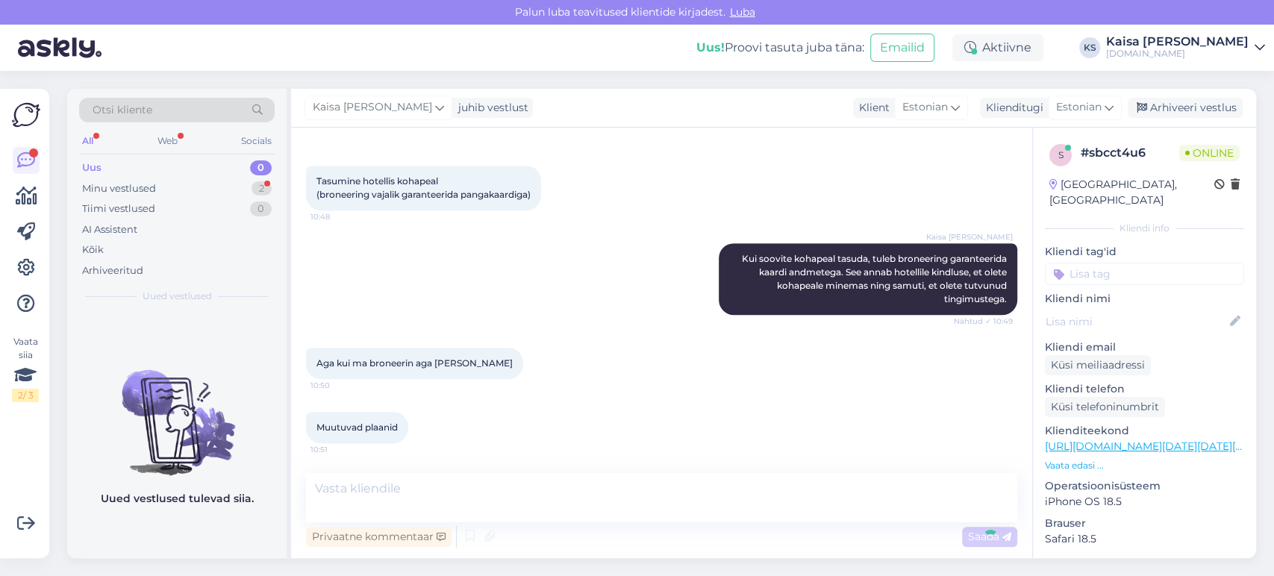
scroll to position [793, 0]
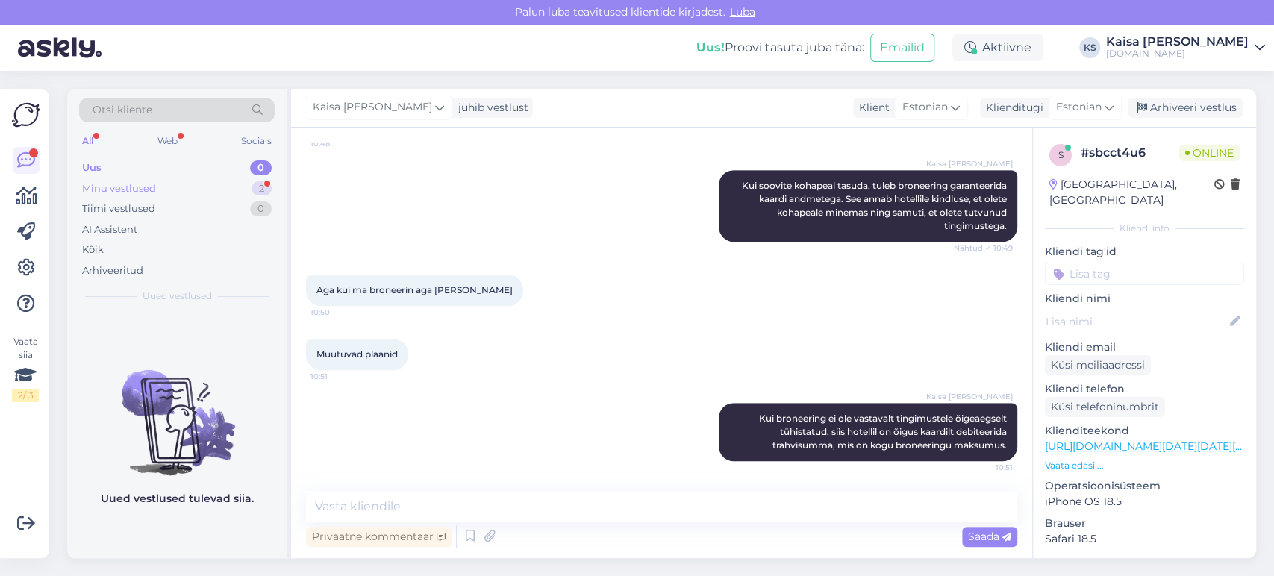
click at [206, 188] on div "Minu vestlused 2" at bounding box center [177, 188] width 196 height 21
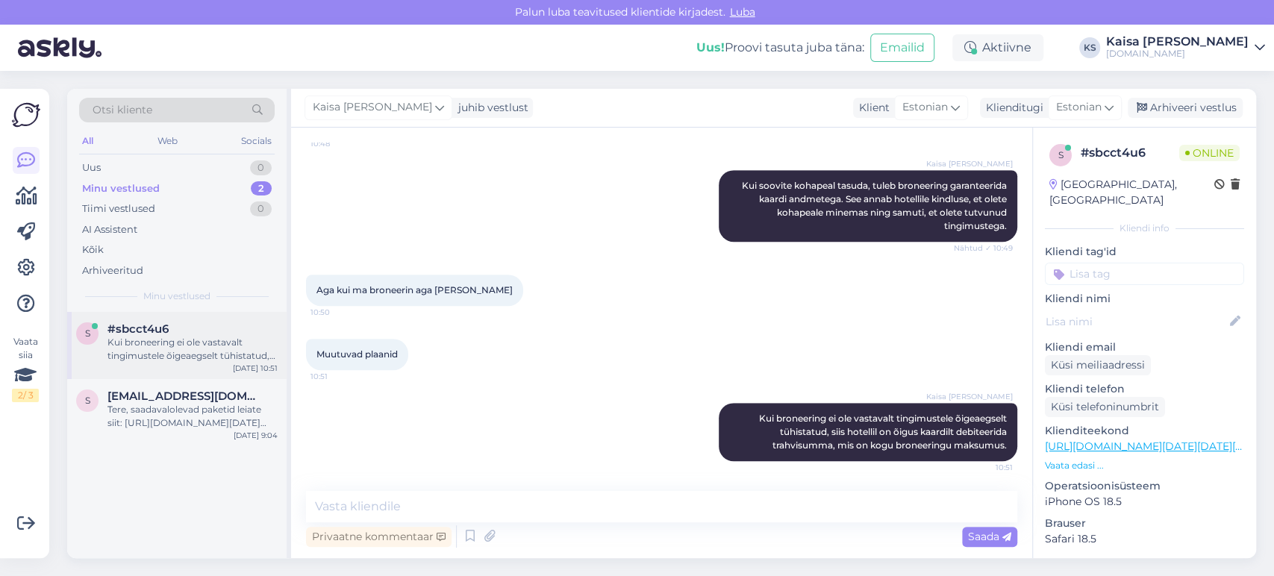
click at [197, 343] on div "Kui broneering ei ole vastavalt tingimustele õigeaegselt tühistatud, siis hotel…" at bounding box center [193, 349] width 170 height 27
click at [482, 354] on div "Muutuvad plaanid 10:51" at bounding box center [661, 355] width 711 height 64
